Goal: Task Accomplishment & Management: Complete application form

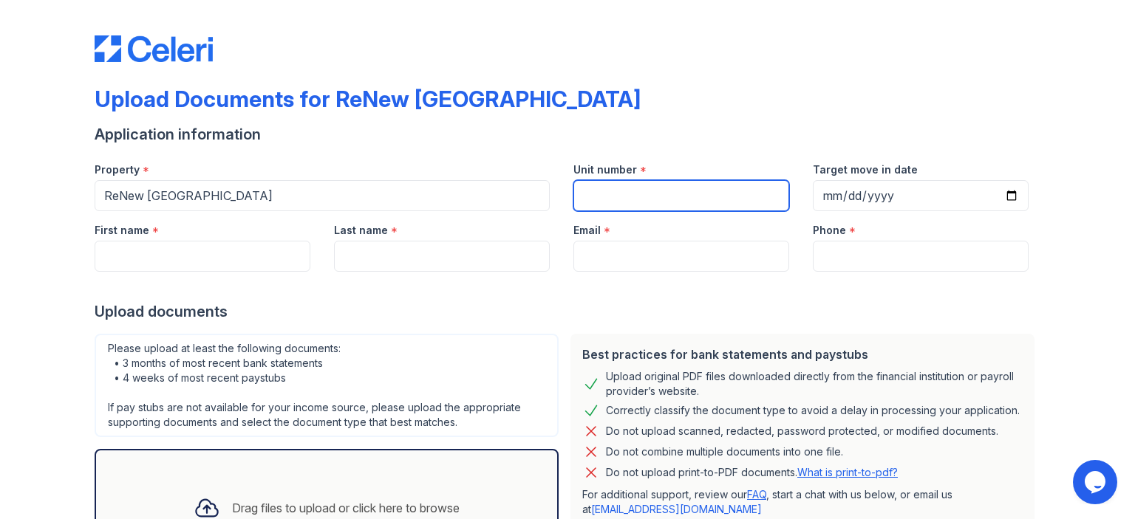
click at [599, 197] on input "Unit number" at bounding box center [681, 195] width 216 height 31
type input "&"
type input "t"
type input "T-1"
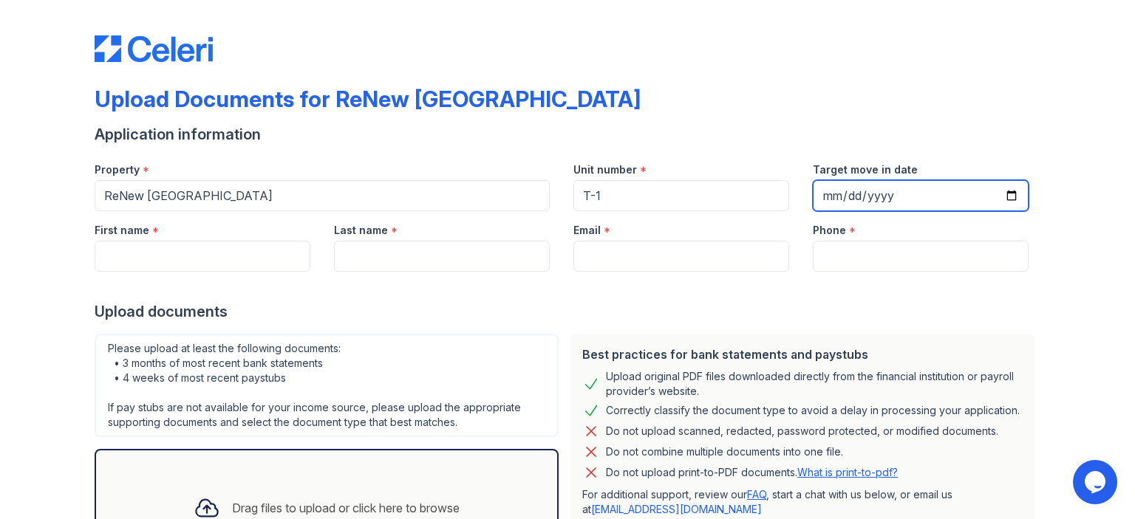
click at [1009, 191] on input "Target move in date" at bounding box center [921, 195] width 216 height 31
type input "[DATE]"
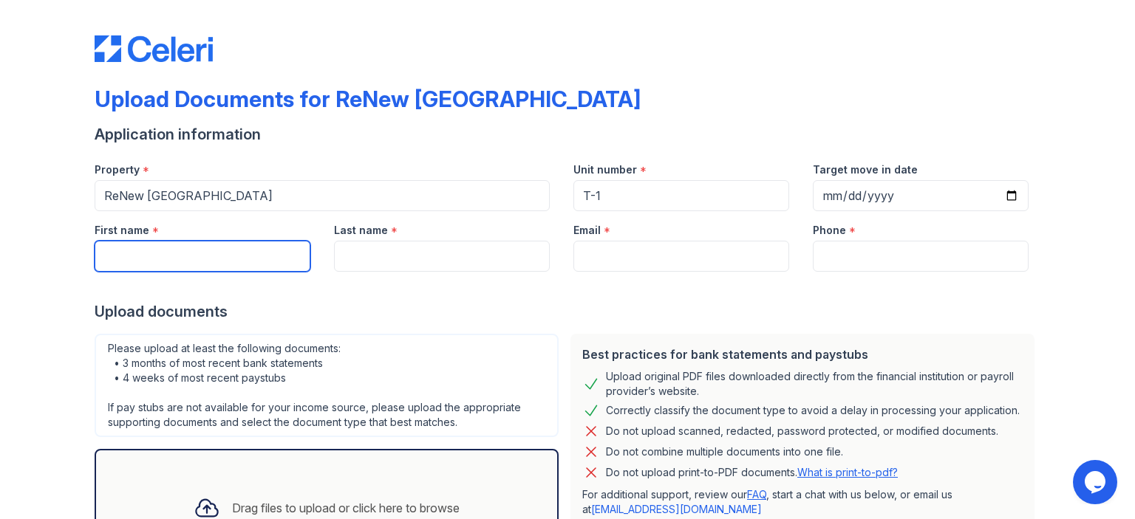
click at [246, 248] on input "First name" at bounding box center [203, 256] width 216 height 31
type input "[PERSON_NAME]"
type input "Socgfack"
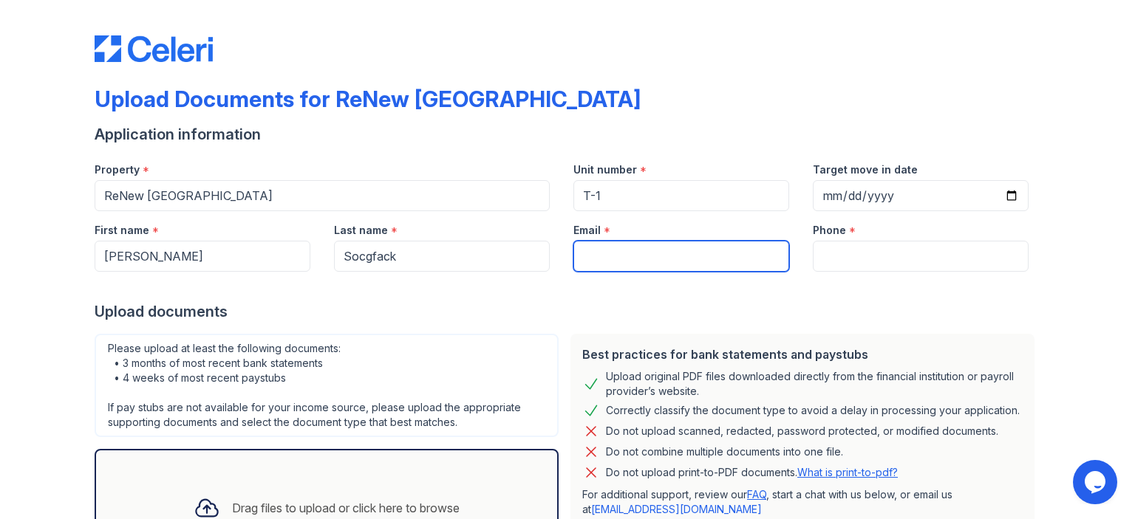
type input "[EMAIL_ADDRESS][DOMAIN_NAME]"
type input "4434583154"
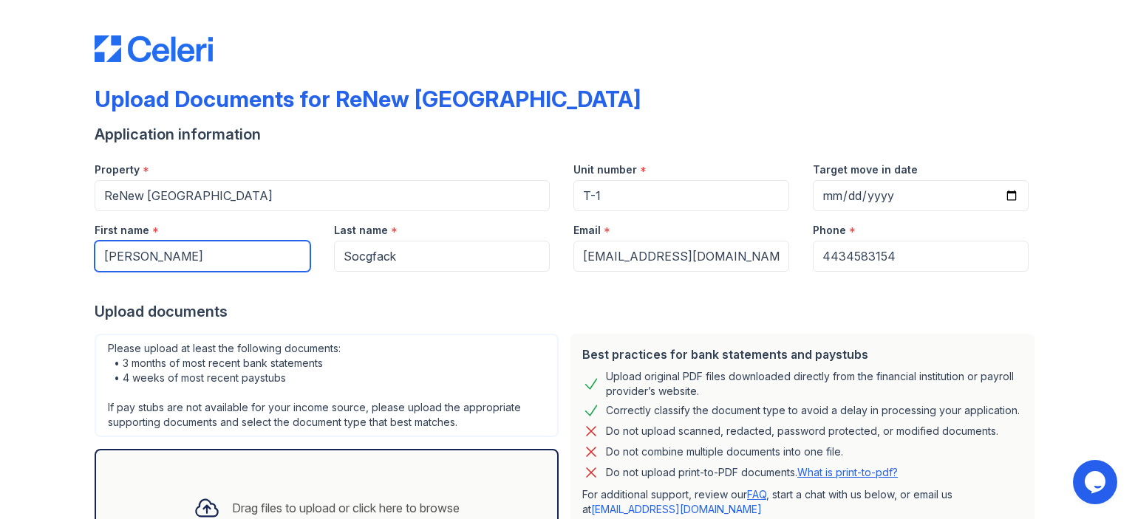
scroll to position [138, 0]
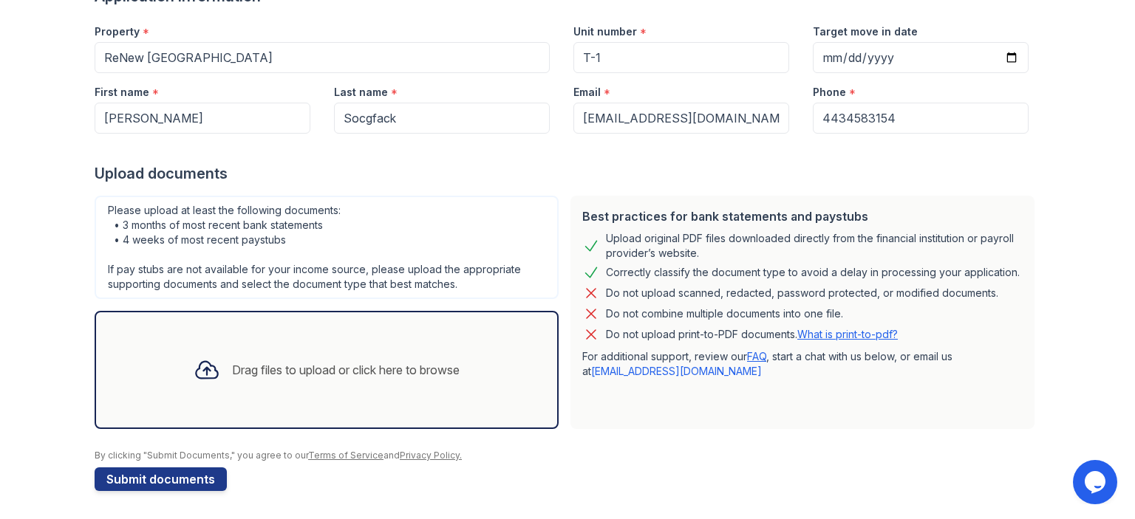
click at [232, 375] on div "Drag files to upload or click here to browse" at bounding box center [346, 370] width 228 height 18
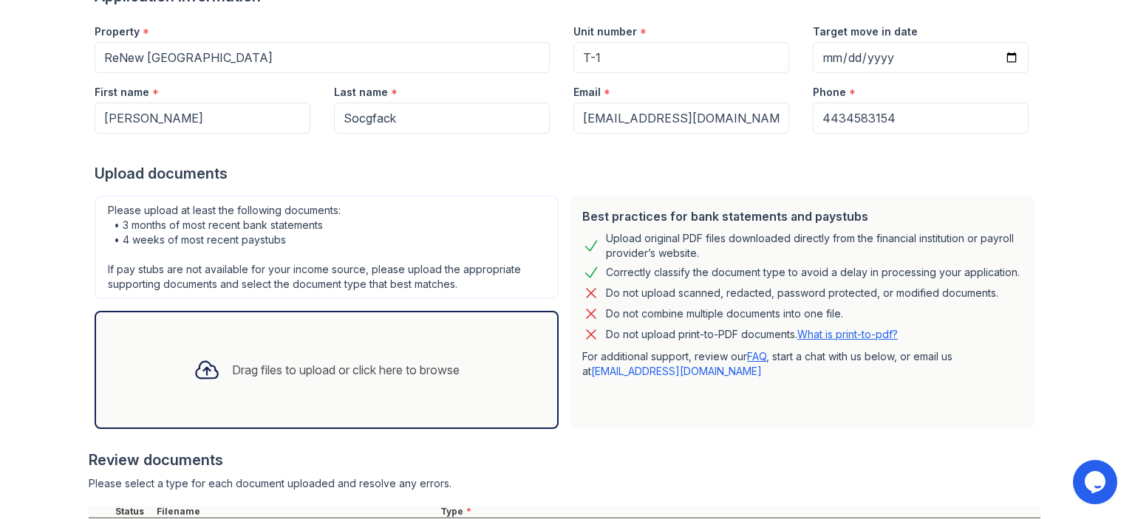
scroll to position [276, 0]
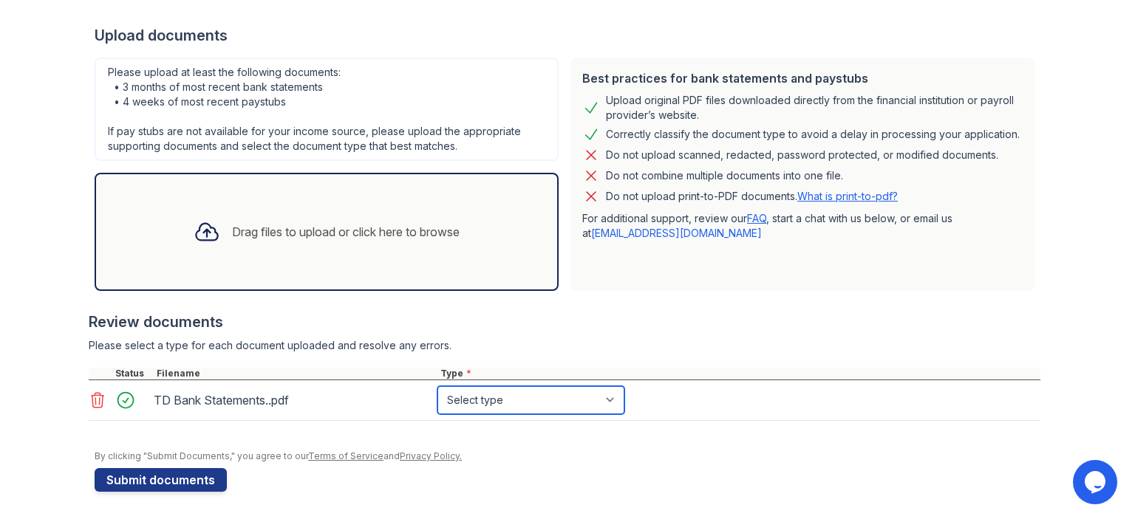
click at [604, 405] on select "Select type Paystub Bank Statement Offer Letter Tax Documents Benefit Award Let…" at bounding box center [530, 400] width 187 height 28
select select "bank_statement"
click at [437, 386] on select "Select type Paystub Bank Statement Offer Letter Tax Documents Benefit Award Let…" at bounding box center [530, 400] width 187 height 28
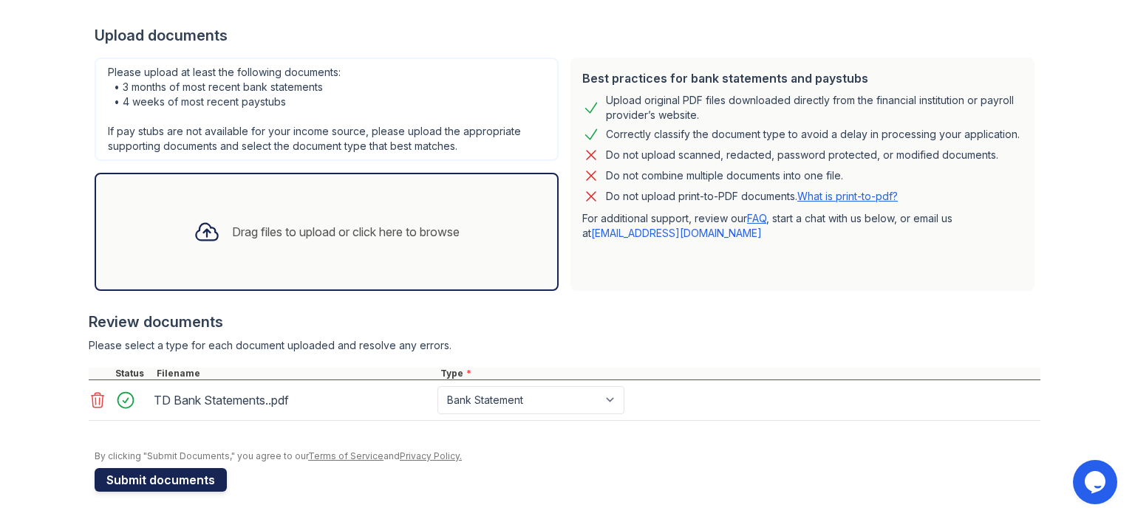
click at [163, 478] on button "Submit documents" at bounding box center [161, 480] width 132 height 24
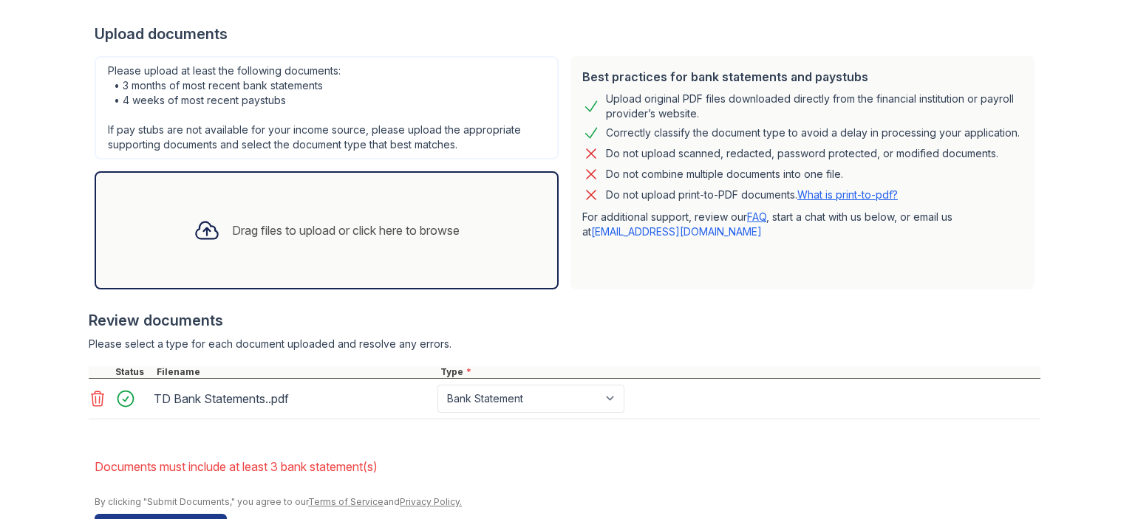
scroll to position [365, 0]
